Goal: Check status: Check status

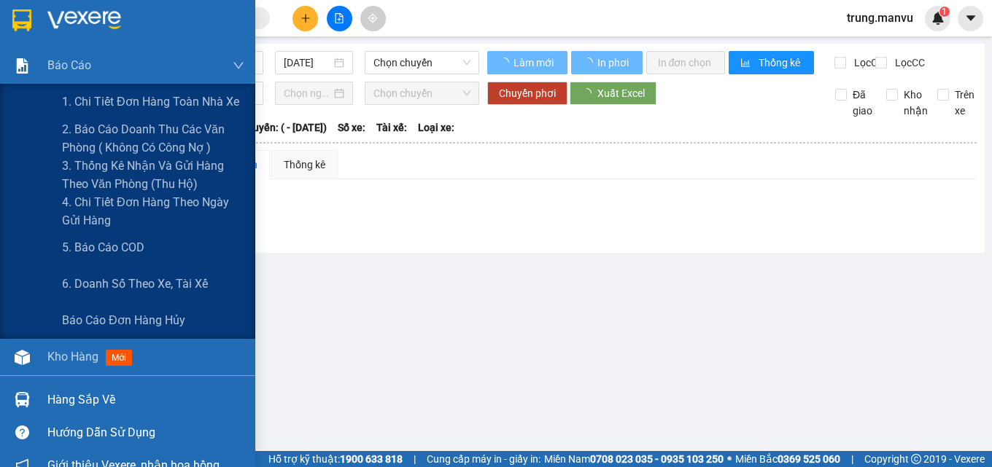
type input "[DATE]"
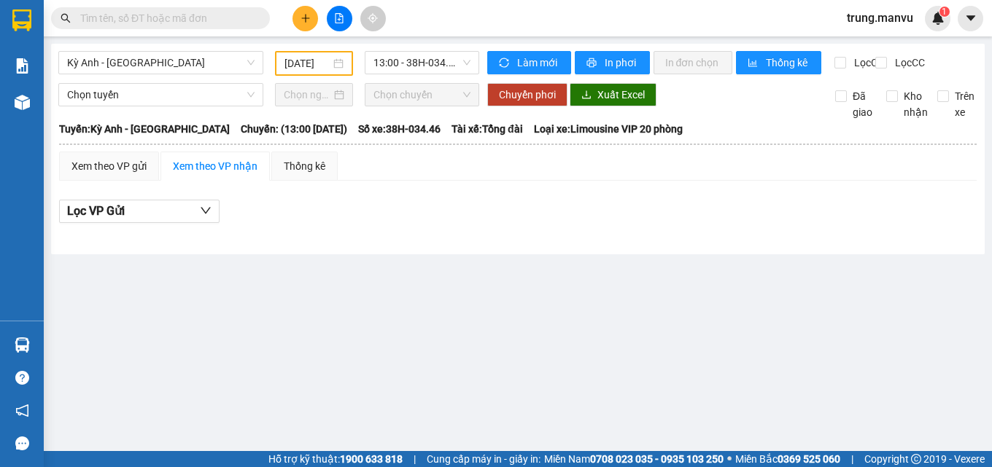
click at [166, 18] on input "text" at bounding box center [166, 18] width 172 height 16
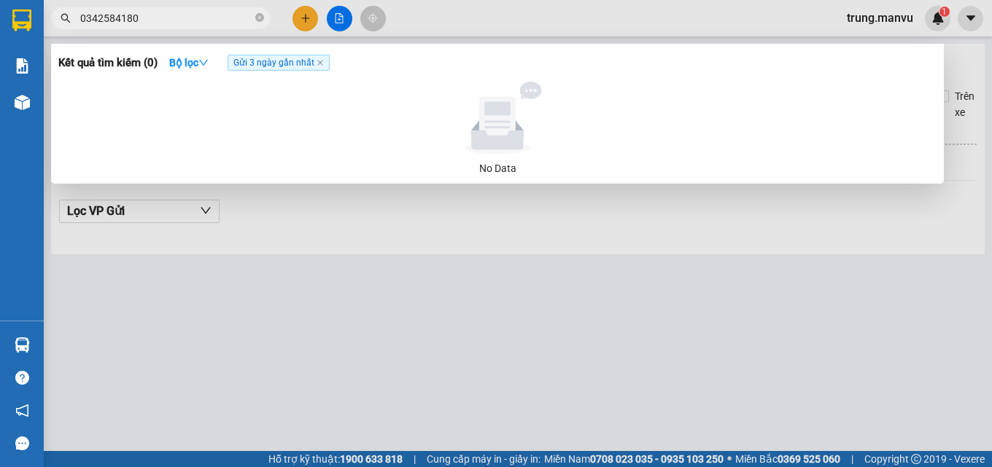
type input "0342584180"
click at [248, 69] on span "Gửi 3 ngày gần nhất" at bounding box center [279, 63] width 102 height 16
click at [209, 62] on icon "down" at bounding box center [203, 63] width 10 height 10
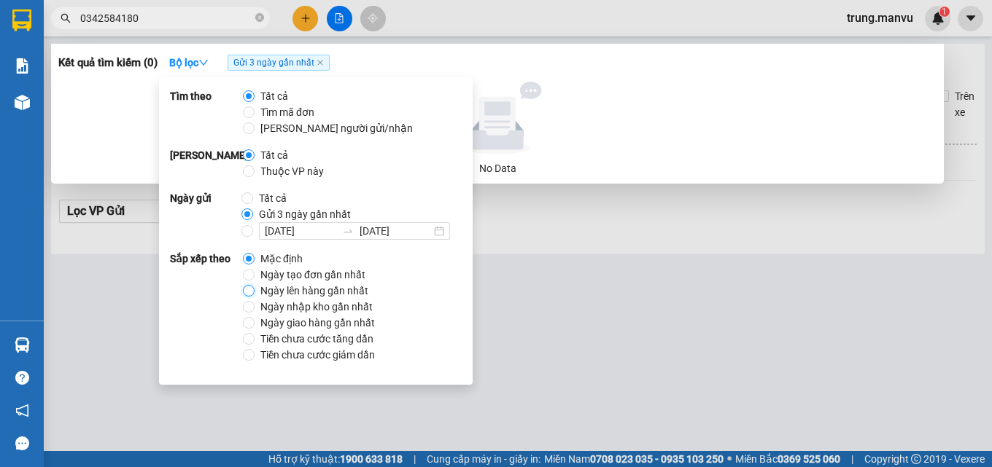
click at [249, 292] on input "Ngày lên hàng gần nhất" at bounding box center [249, 291] width 12 height 12
radio input "true"
radio input "false"
click at [668, 260] on div at bounding box center [496, 233] width 992 height 467
